Goal: Task Accomplishment & Management: Manage account settings

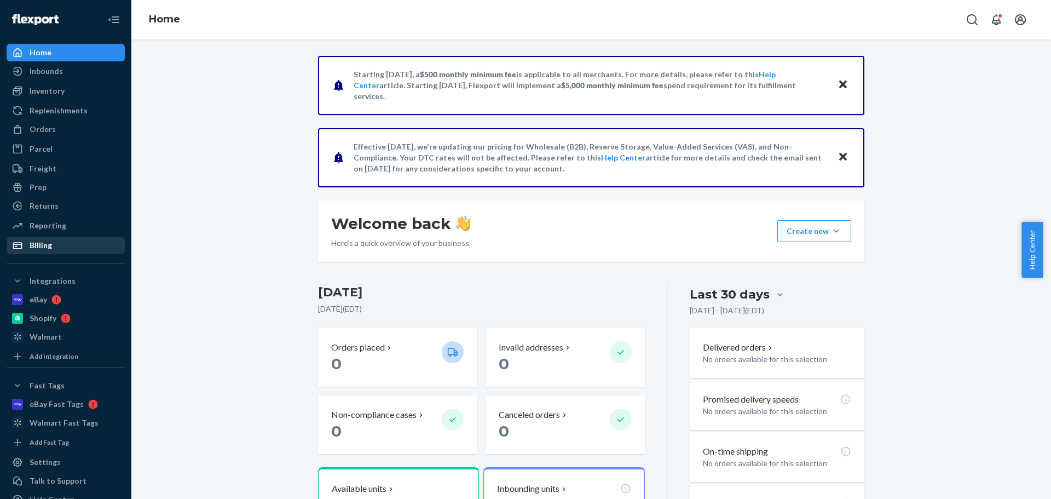
click at [28, 253] on link "Billing" at bounding box center [66, 245] width 118 height 18
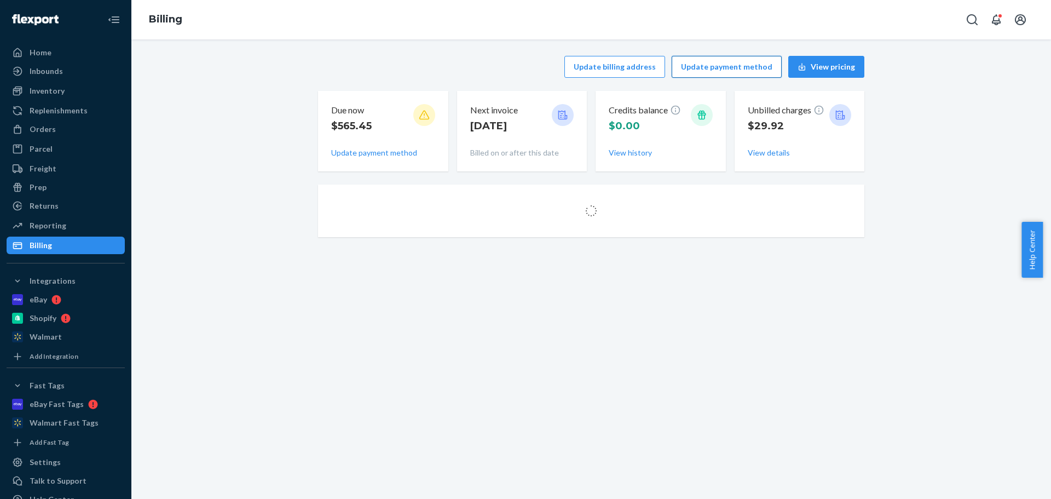
click at [708, 69] on button "Update payment method" at bounding box center [727, 67] width 110 height 22
click at [710, 66] on button "Update payment method" at bounding box center [727, 67] width 110 height 22
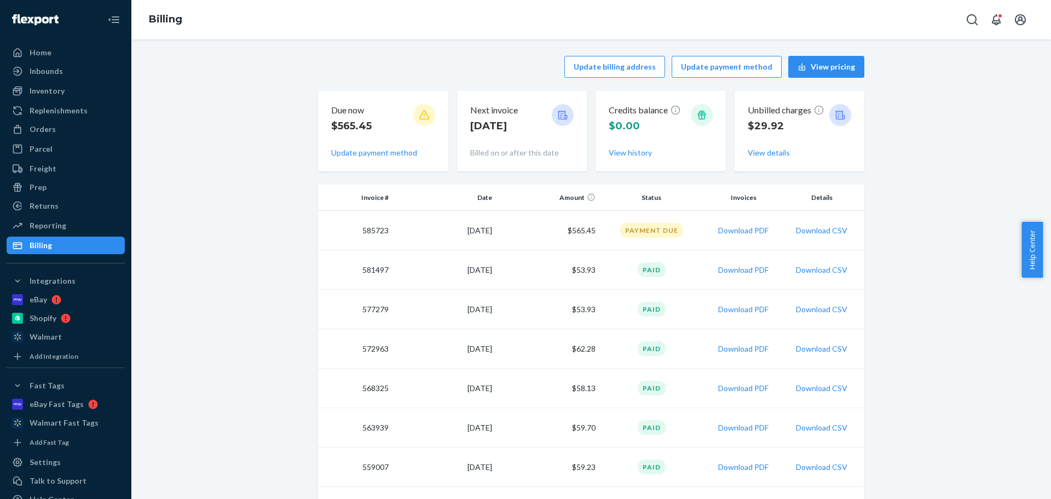
click at [656, 231] on div "Payment Due" at bounding box center [651, 230] width 63 height 15
click at [742, 66] on button "Update payment method" at bounding box center [727, 67] width 110 height 22
